Goal: Information Seeking & Learning: Learn about a topic

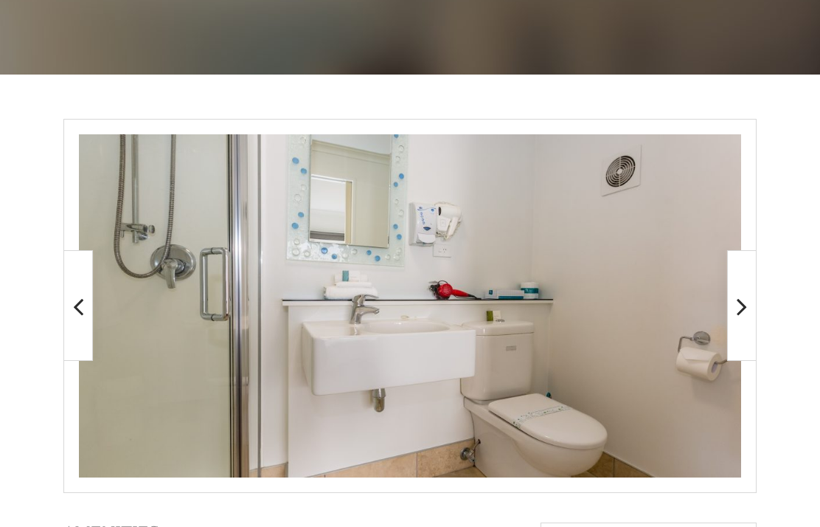
scroll to position [198, 0]
click at [752, 315] on span at bounding box center [742, 305] width 30 height 111
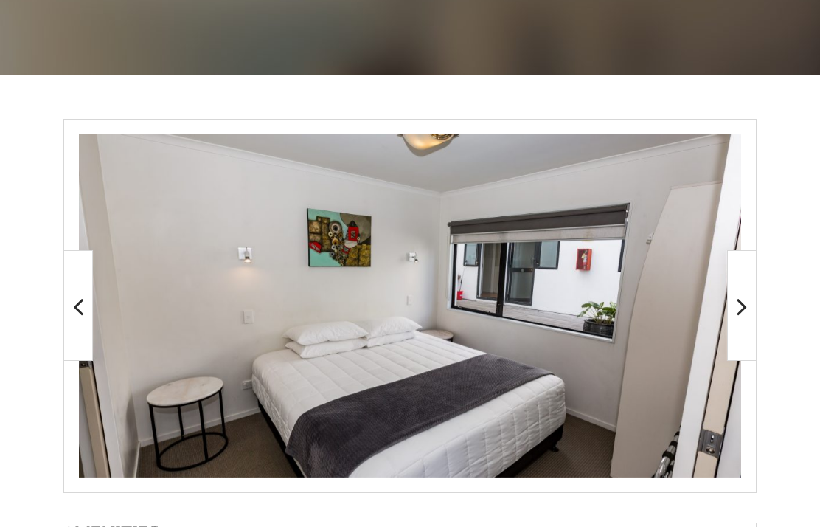
click at [715, 409] on img at bounding box center [410, 305] width 662 height 343
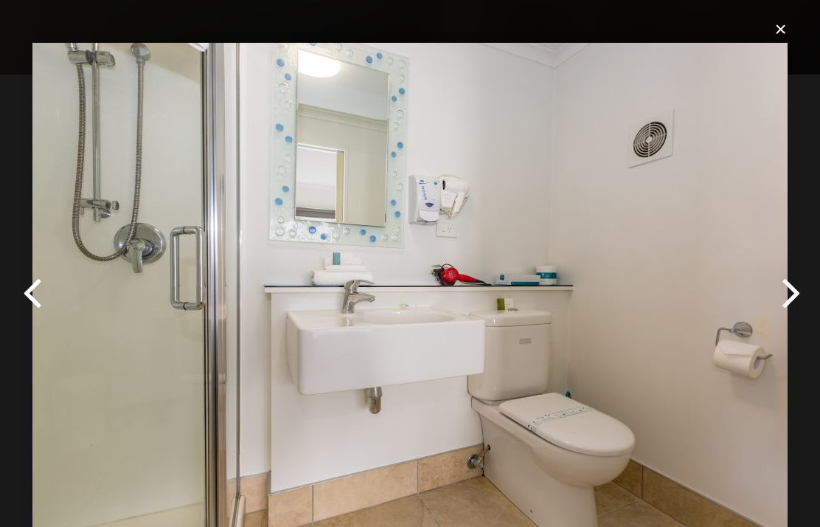
click at [786, 34] on button "×" at bounding box center [414, 29] width 755 height 32
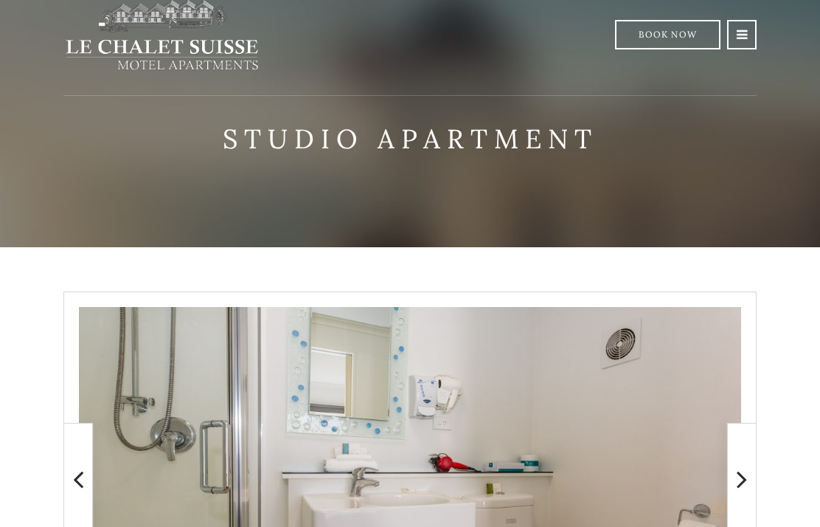
scroll to position [0, 0]
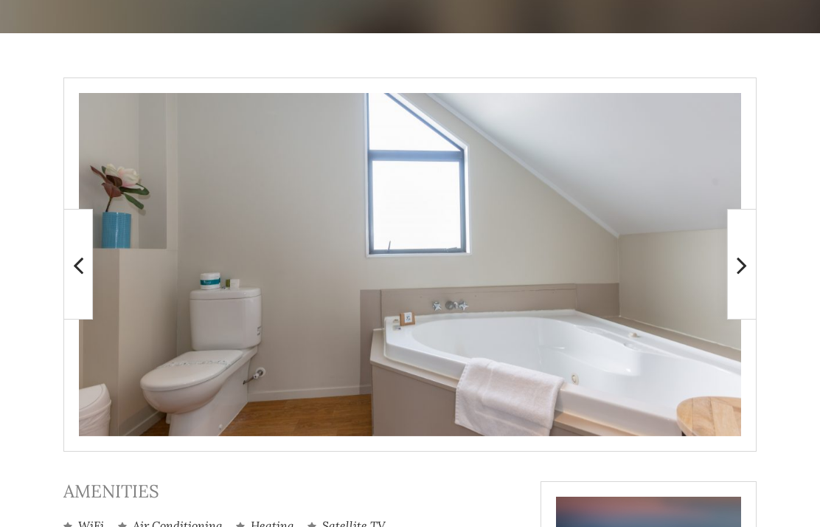
scroll to position [239, 0]
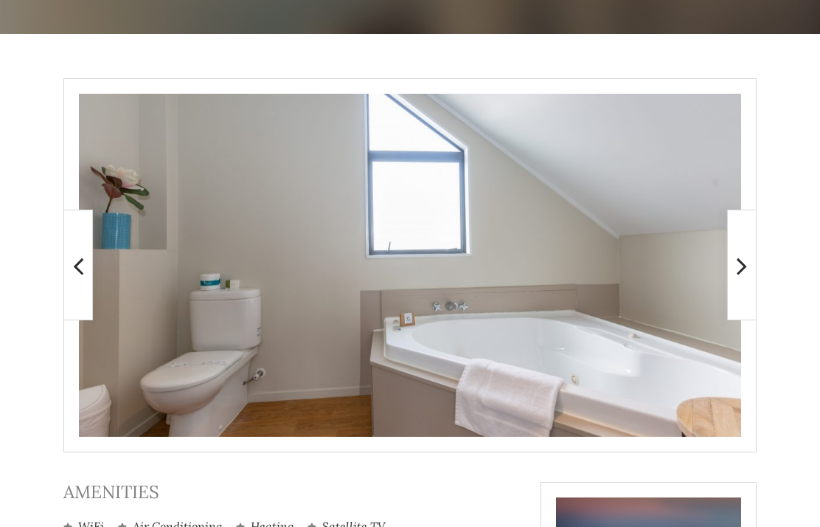
click at [727, 266] on img at bounding box center [832, 264] width 211 height 109
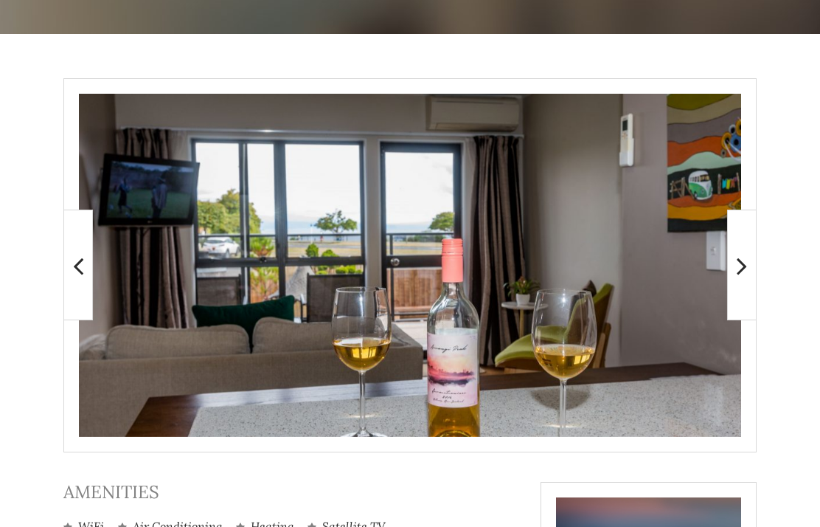
click at [750, 269] on span at bounding box center [742, 264] width 30 height 111
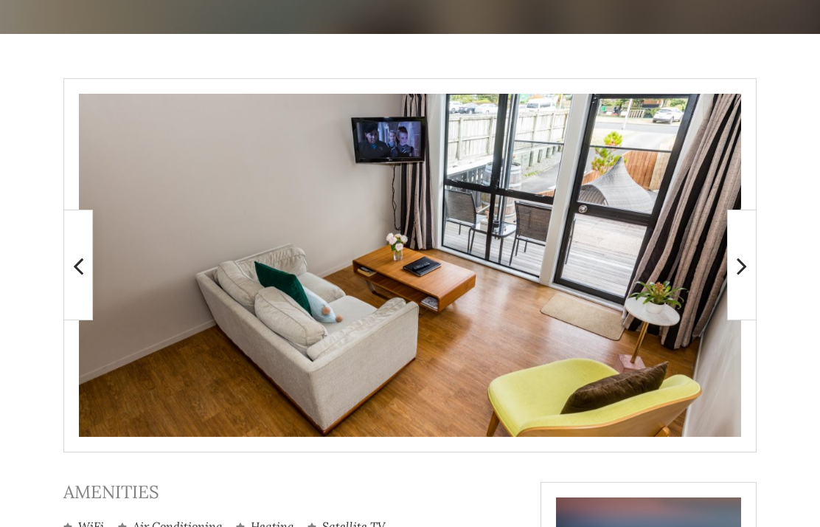
click at [748, 260] on span at bounding box center [742, 264] width 30 height 111
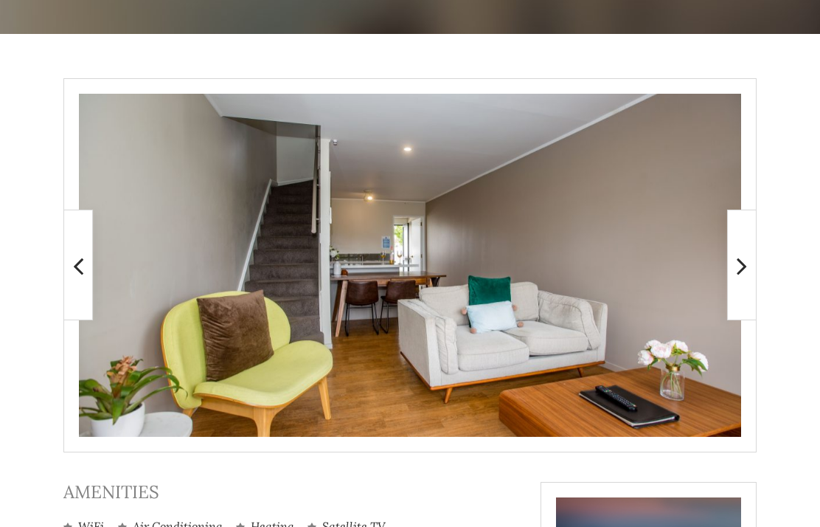
click at [737, 259] on icon at bounding box center [742, 266] width 10 height 30
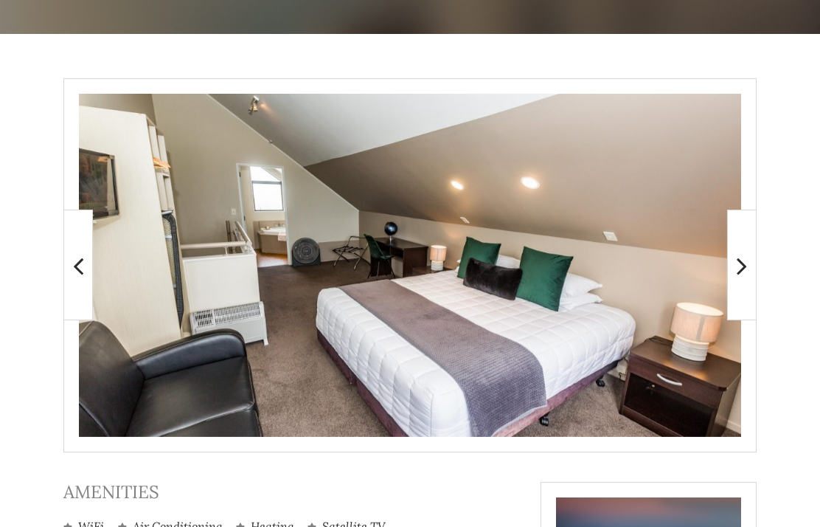
click at [754, 302] on span at bounding box center [742, 264] width 30 height 111
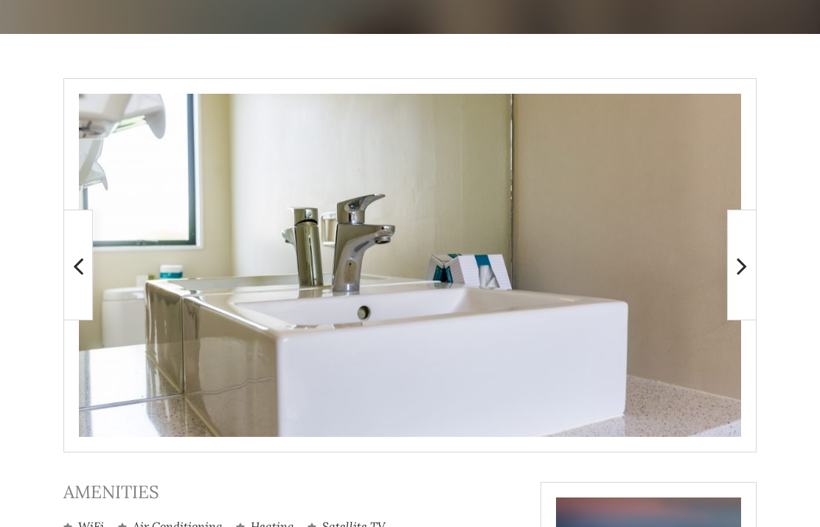
click at [749, 270] on span at bounding box center [742, 264] width 30 height 111
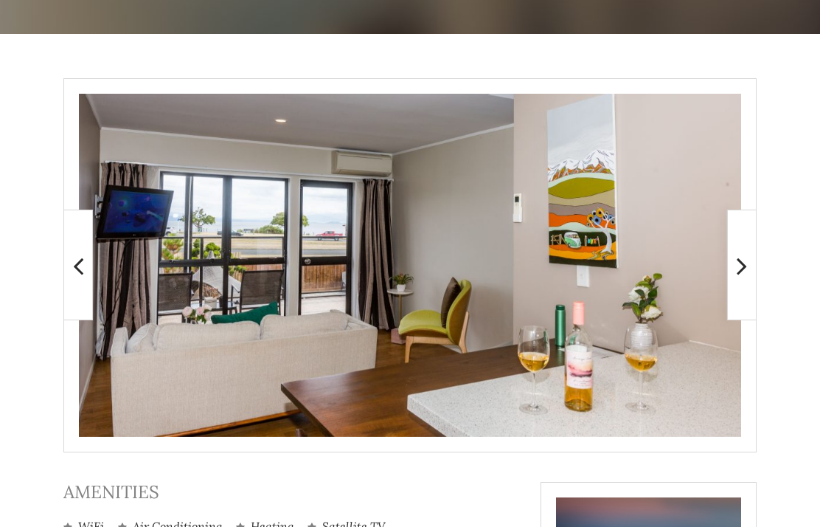
click at [744, 269] on icon at bounding box center [742, 266] width 10 height 30
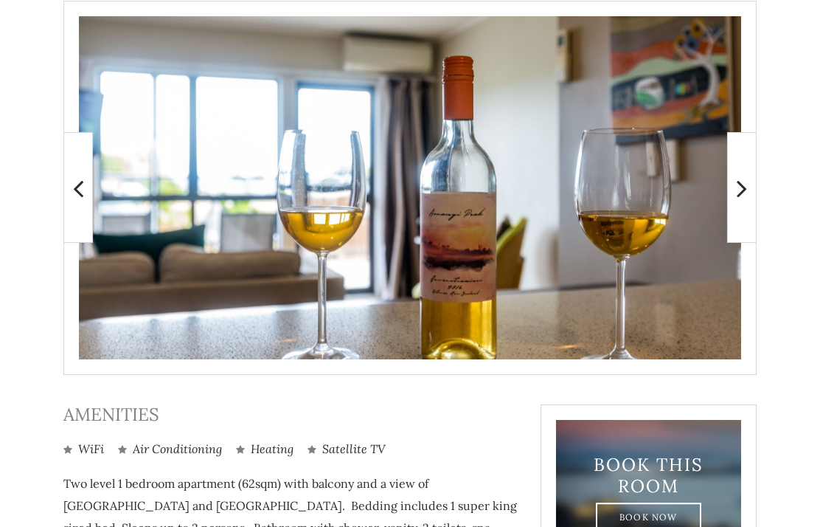
scroll to position [316, 0]
click at [550, 308] on img at bounding box center [410, 187] width 662 height 343
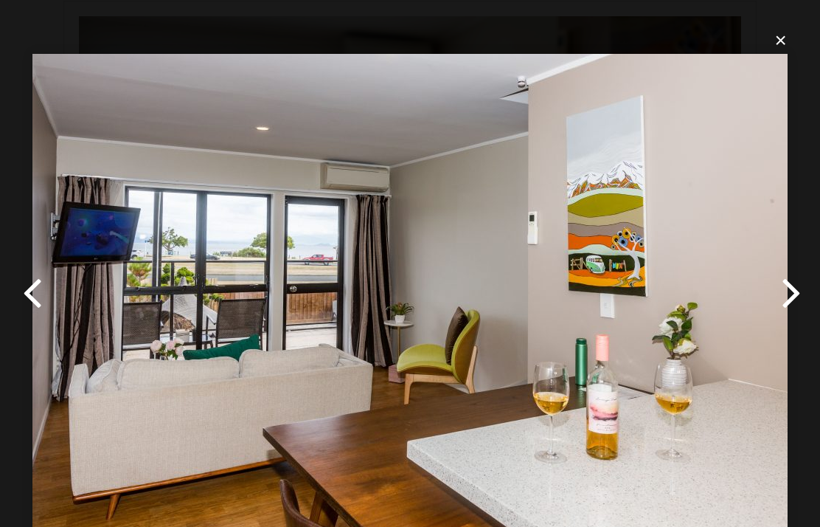
click at [770, 37] on button "×" at bounding box center [414, 40] width 755 height 32
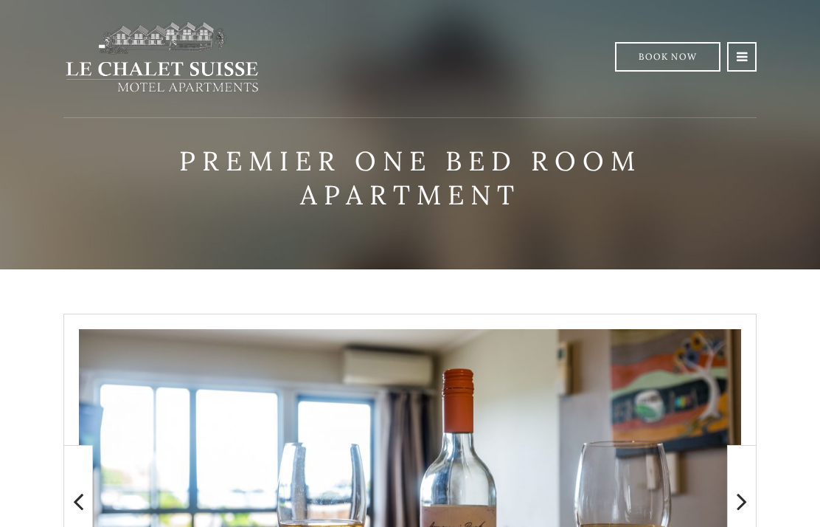
scroll to position [0, 0]
